Goal: Information Seeking & Learning: Learn about a topic

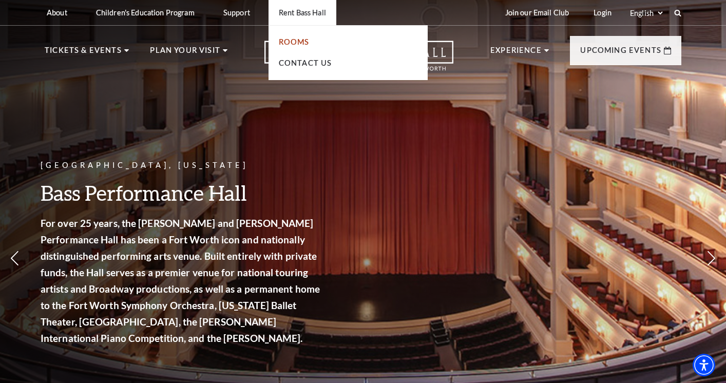
click at [293, 39] on link "Rooms" at bounding box center [294, 41] width 31 height 9
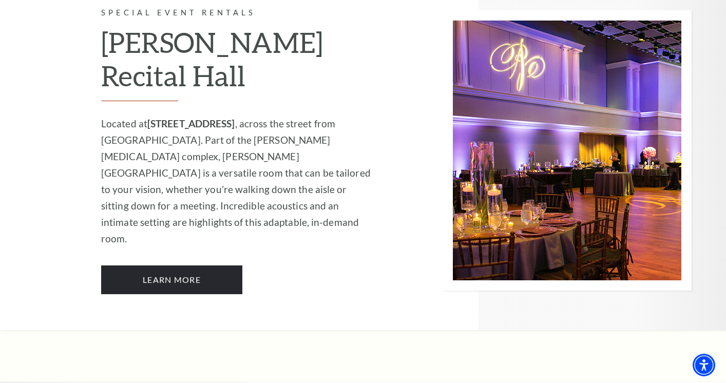
scroll to position [1305, 0]
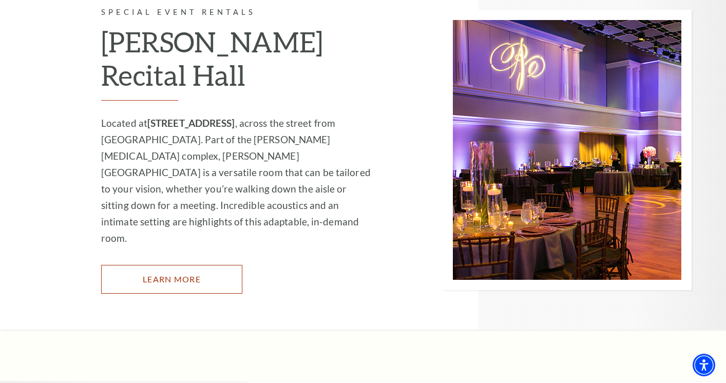
click at [183, 265] on link "Learn More" at bounding box center [171, 279] width 141 height 29
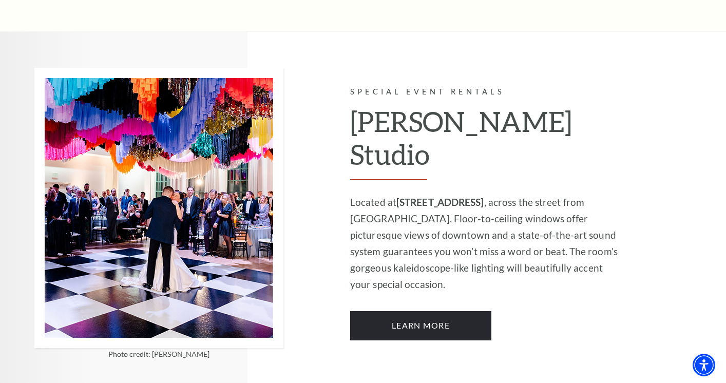
scroll to position [822, 0]
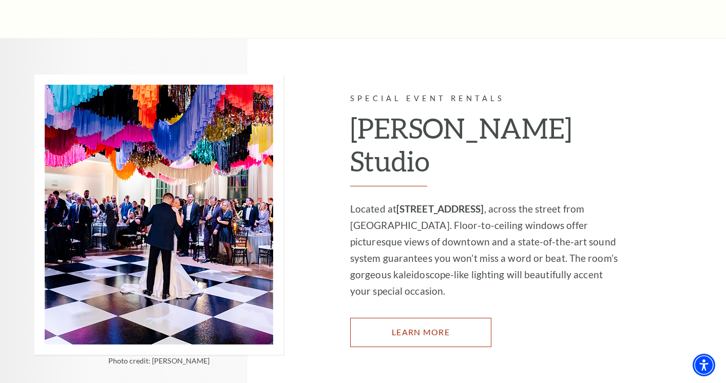
click at [435, 318] on link "Learn More" at bounding box center [420, 332] width 141 height 29
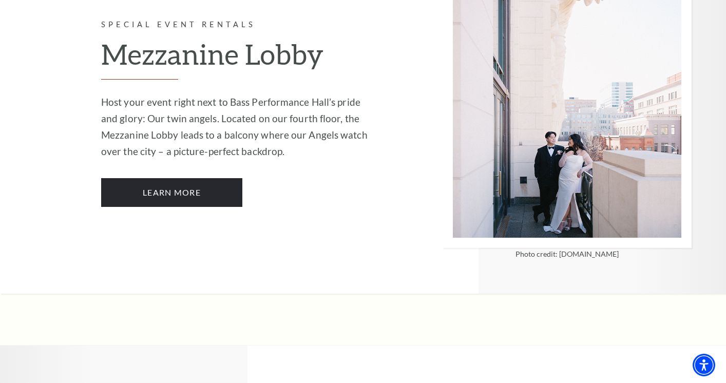
scroll to position [2171, 0]
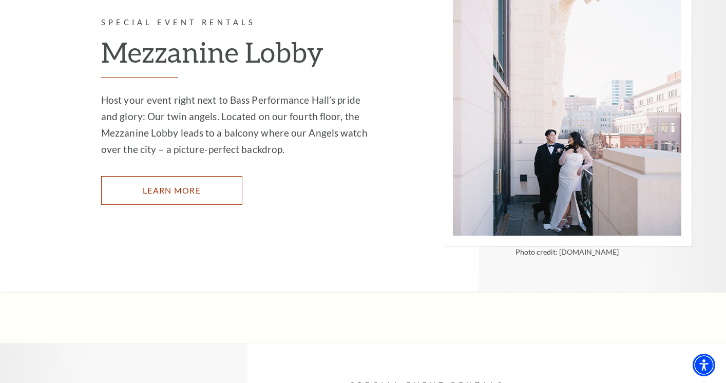
click at [193, 176] on link "Learn More" at bounding box center [171, 190] width 141 height 29
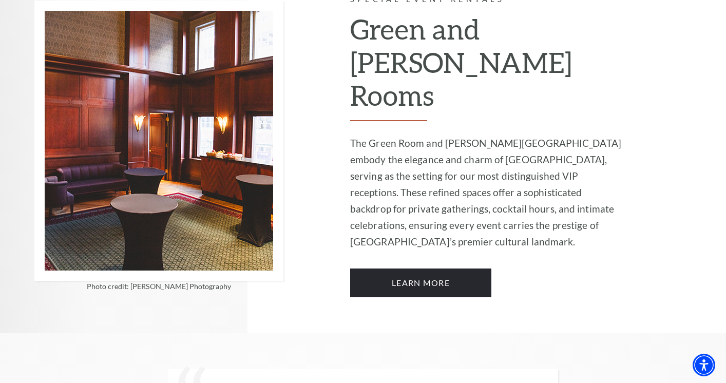
scroll to position [2566, 0]
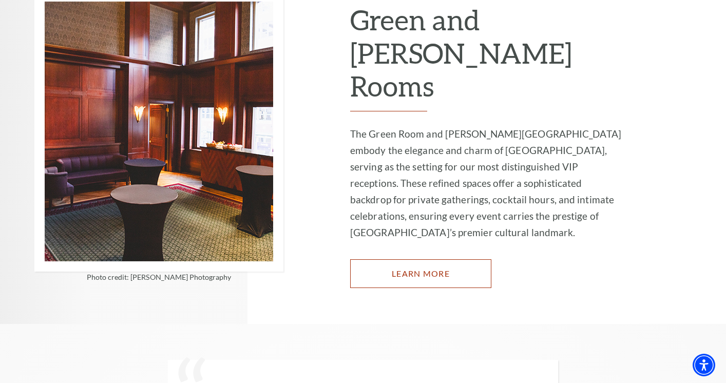
click at [417, 259] on link "Learn More" at bounding box center [420, 273] width 141 height 29
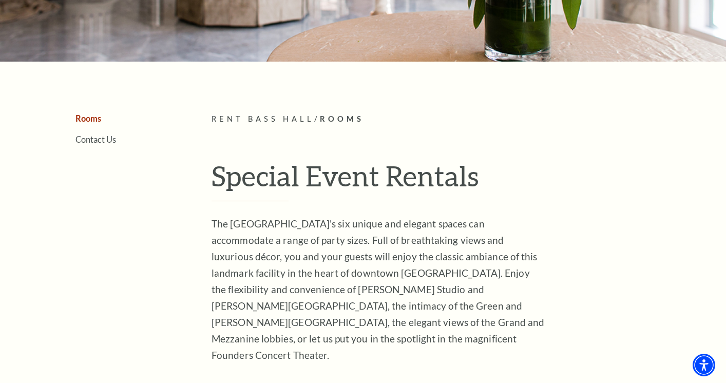
scroll to position [0, 0]
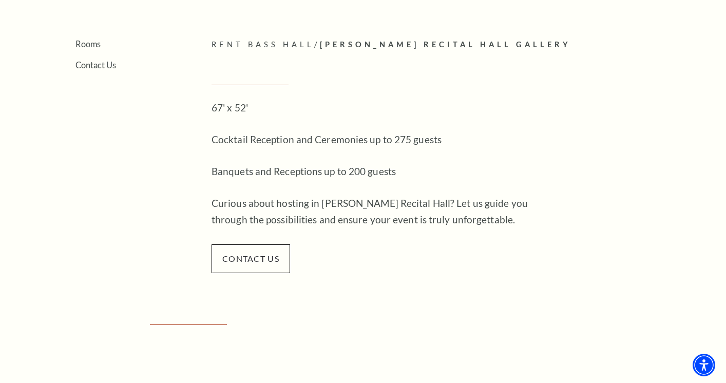
scroll to position [246, 0]
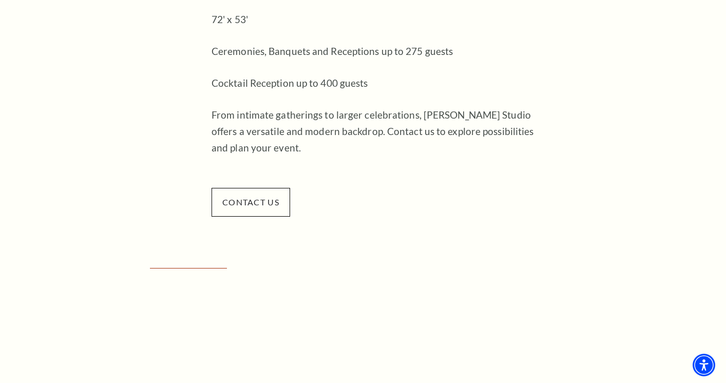
scroll to position [330, 0]
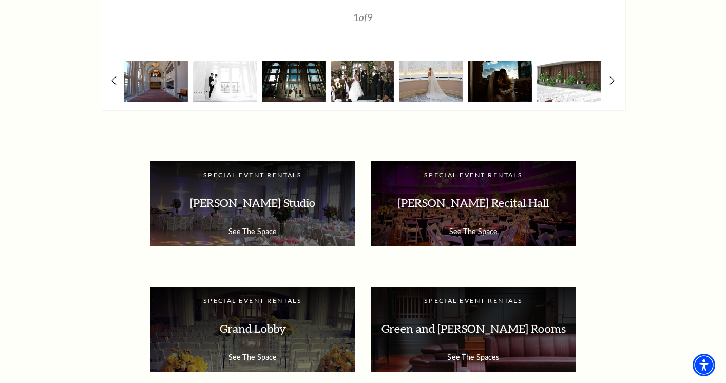
scroll to position [1408, 0]
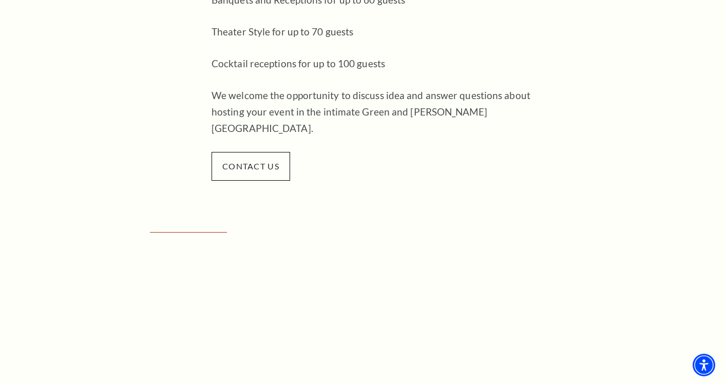
scroll to position [390, 0]
